Goal: Use online tool/utility: Utilize a website feature to perform a specific function

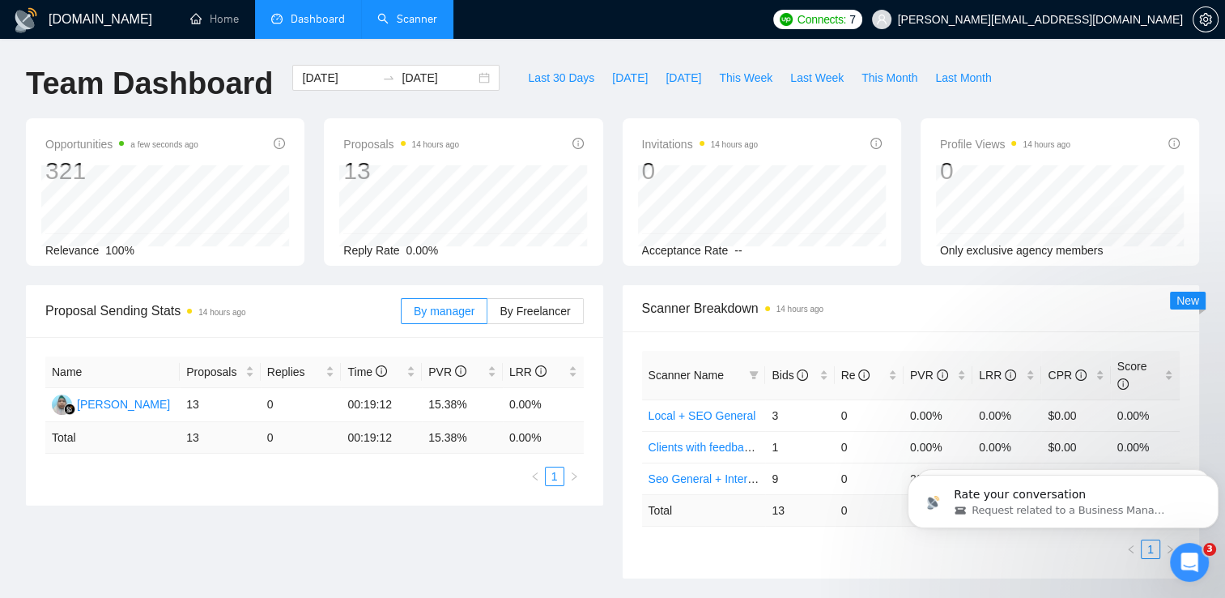
click at [398, 15] on link "Scanner" at bounding box center [407, 19] width 60 height 14
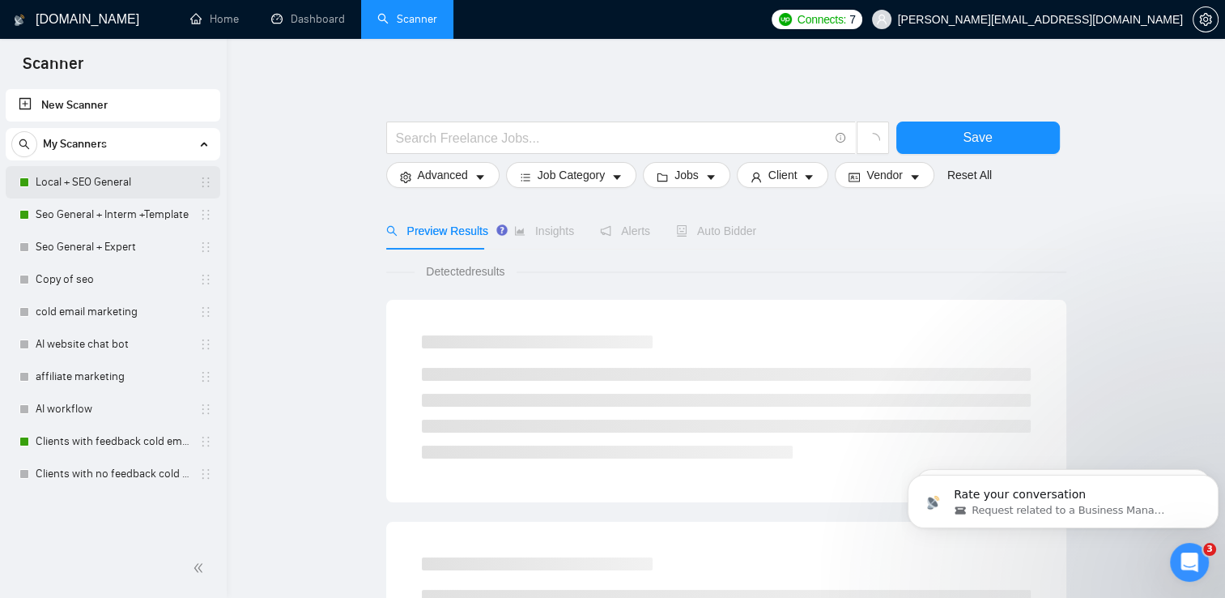
click at [105, 187] on link "Local + SEO General" at bounding box center [113, 182] width 154 height 32
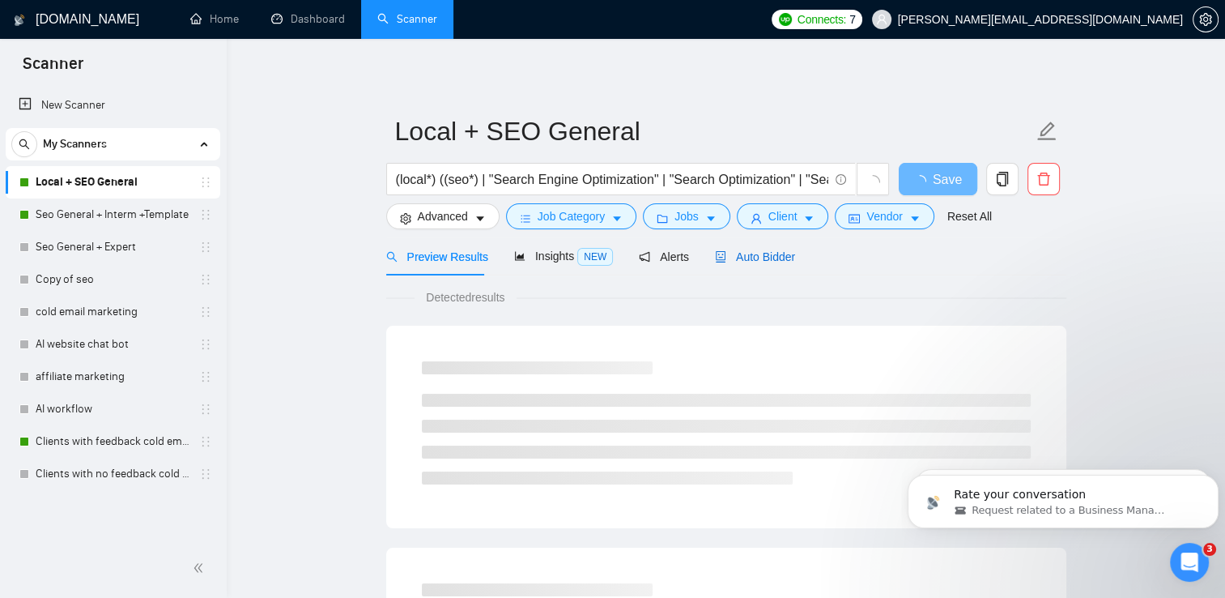
click at [762, 258] on span "Auto Bidder" at bounding box center [755, 256] width 80 height 13
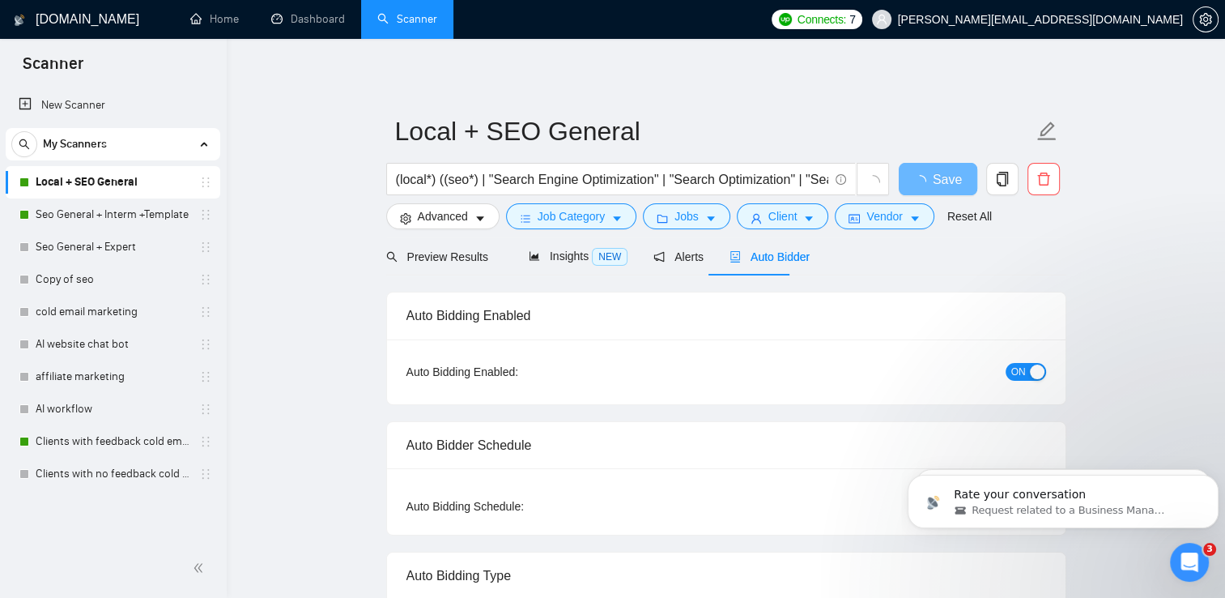
checkbox input "true"
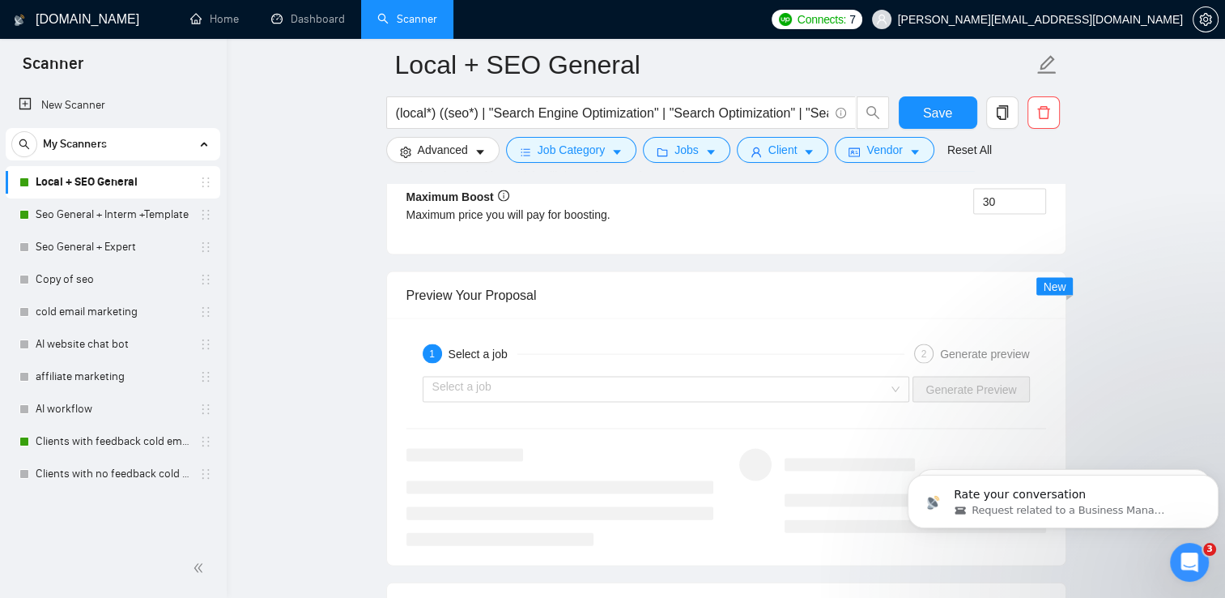
scroll to position [3383, 0]
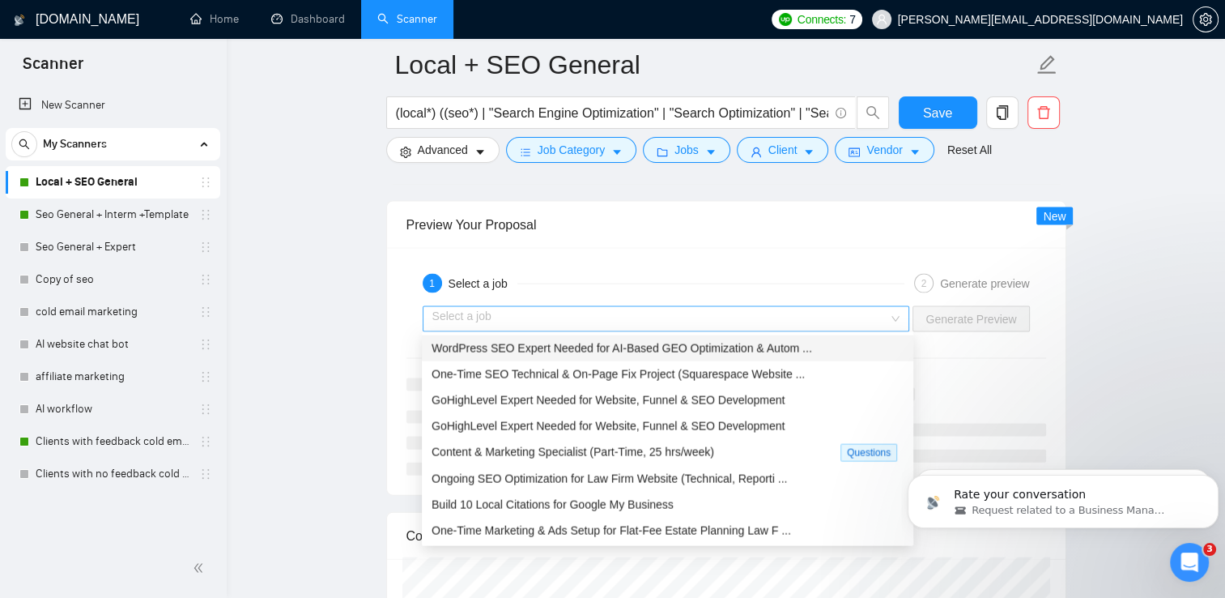
click at [904, 313] on div "Select a job" at bounding box center [666, 319] width 487 height 26
click at [836, 371] on div "One-Time SEO Technical & On-Page Fix Project (Squarespace Website ..." at bounding box center [668, 374] width 472 height 18
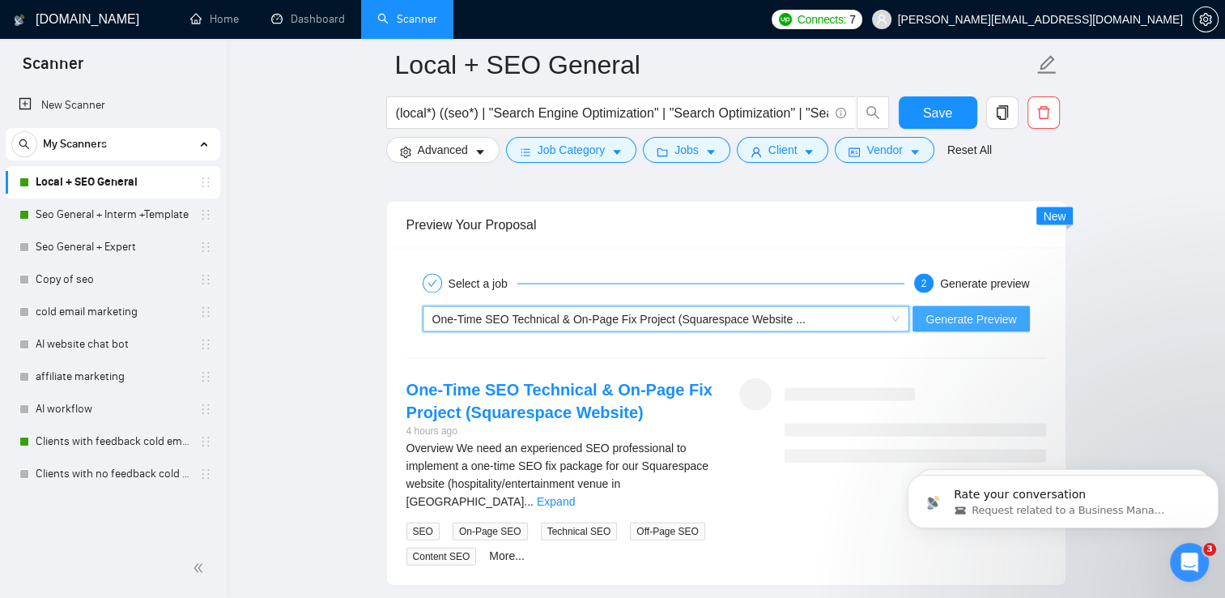
click at [950, 321] on span "Generate Preview" at bounding box center [970, 319] width 91 height 18
